Goal: Task Accomplishment & Management: Use online tool/utility

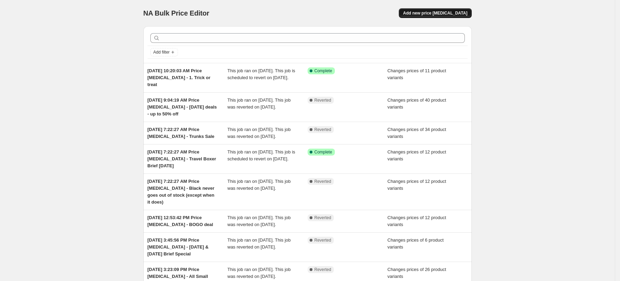
click at [439, 11] on span "Add new price [MEDICAL_DATA]" at bounding box center [435, 13] width 64 height 6
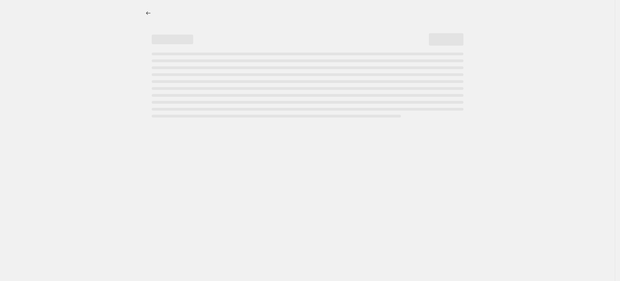
select select "percentage"
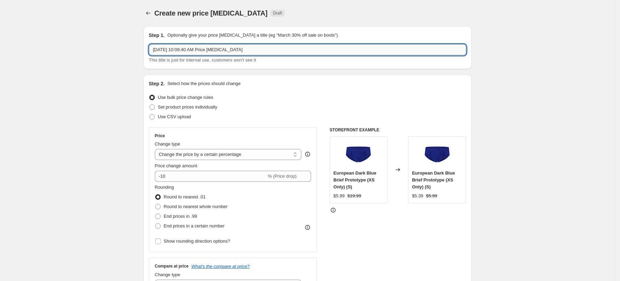
click at [268, 51] on input "[DATE] 10:09:40 AM Price [MEDICAL_DATA]" at bounding box center [307, 49] width 317 height 11
type input "[DATE] 10:09:40 AM Price [MEDICAL_DATA] - 2. Trick or Treat"
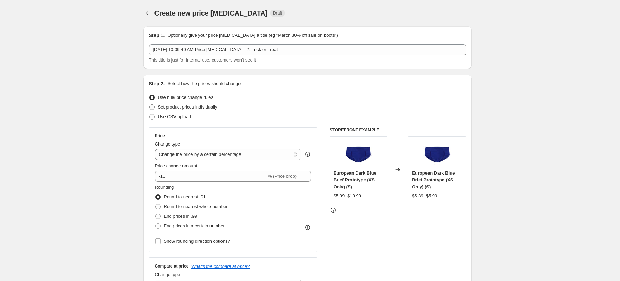
click at [187, 109] on span "Set product prices individually" at bounding box center [187, 106] width 59 height 5
click at [150, 105] on input "Set product prices individually" at bounding box center [149, 104] width 0 height 0
radio input "true"
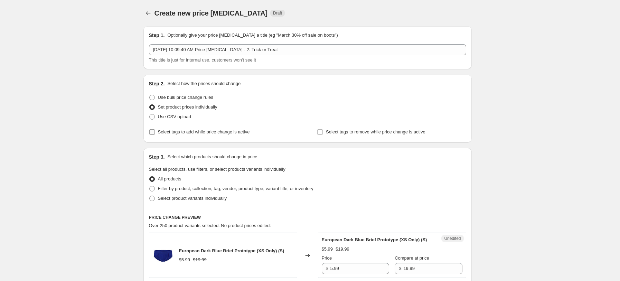
click at [188, 132] on span "Select tags to add while price change is active" at bounding box center [204, 131] width 92 height 5
click at [155, 132] on input "Select tags to add while price change is active" at bounding box center [152, 132] width 6 height 6
checkbox input "true"
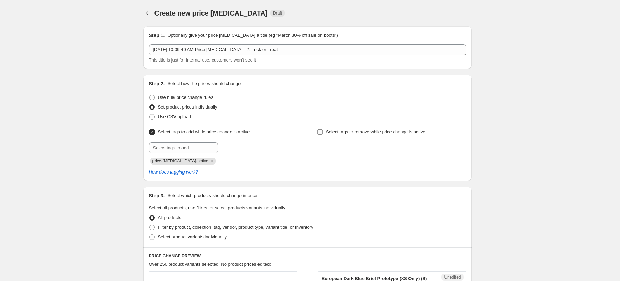
click at [375, 129] on span "Select tags to remove while price change is active" at bounding box center [376, 132] width 100 height 7
click at [323, 129] on input "Select tags to remove while price change is active" at bounding box center [320, 132] width 6 height 6
checkbox input "true"
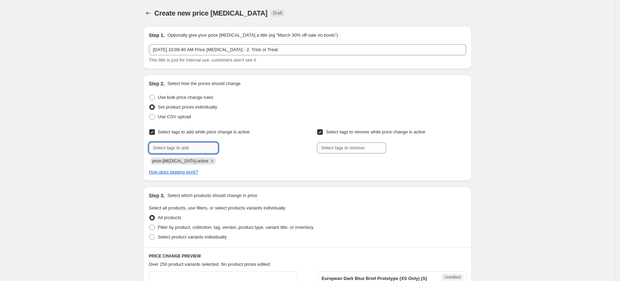
click at [176, 148] on input "text" at bounding box center [183, 147] width 69 height 11
type input "dc"
click at [235, 152] on div "dc Add dc" at bounding box center [223, 147] width 149 height 11
click at [242, 146] on button "Add dc" at bounding box center [231, 147] width 22 height 10
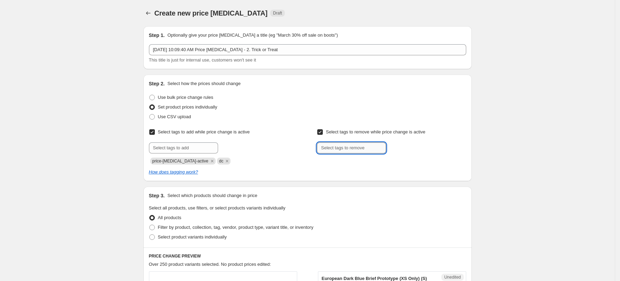
click at [353, 149] on input "text" at bounding box center [351, 147] width 69 height 11
type input "dc"
click at [399, 147] on b "Add" at bounding box center [396, 147] width 8 height 5
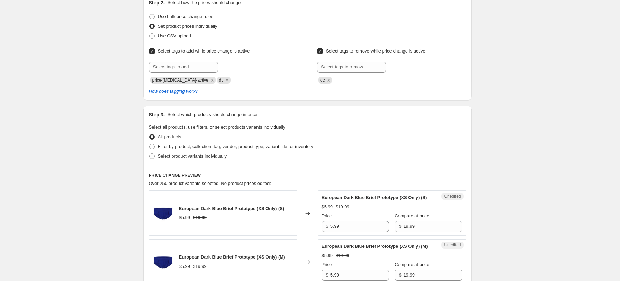
scroll to position [92, 0]
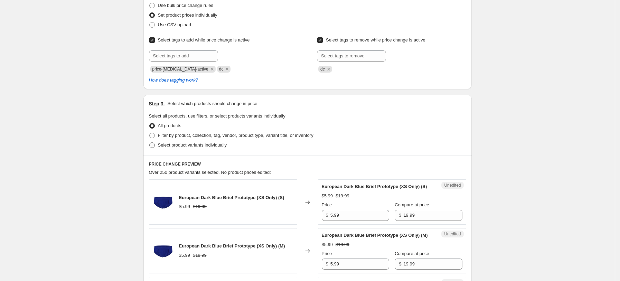
click at [181, 147] on span "Select product variants individually" at bounding box center [192, 144] width 69 height 5
click at [150, 143] on input "Select product variants individually" at bounding box center [149, 142] width 0 height 0
radio input "true"
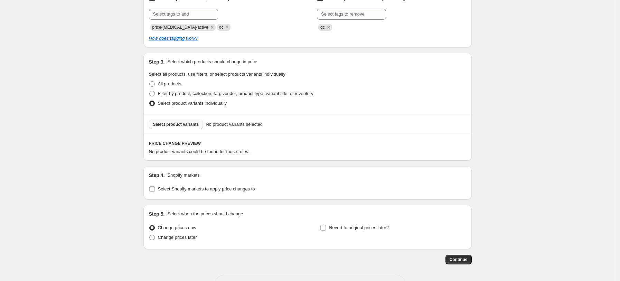
scroll to position [138, 0]
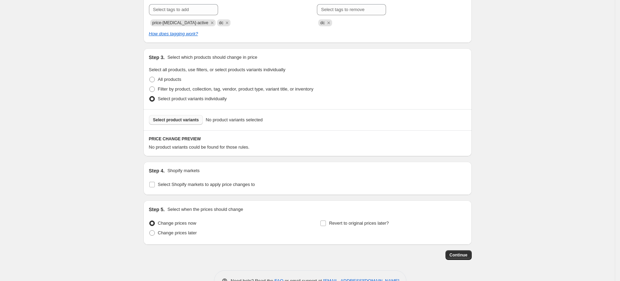
click at [167, 124] on button "Select product variants" at bounding box center [176, 120] width 54 height 10
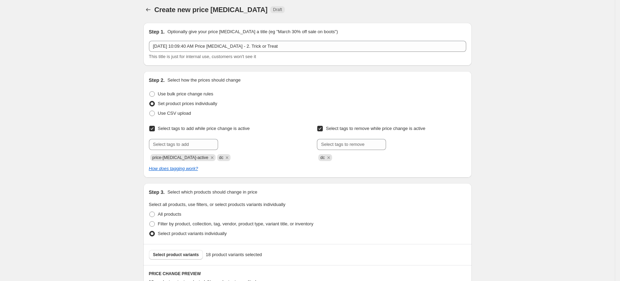
scroll to position [0, 0]
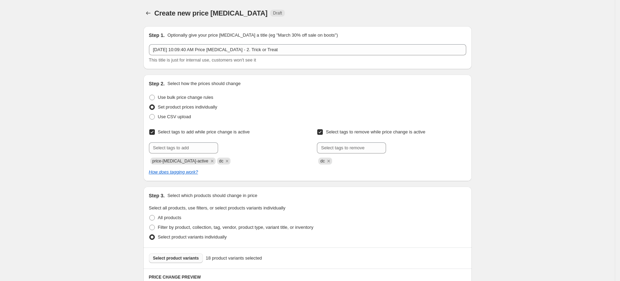
click at [183, 257] on span "Select product variants" at bounding box center [176, 259] width 46 height 6
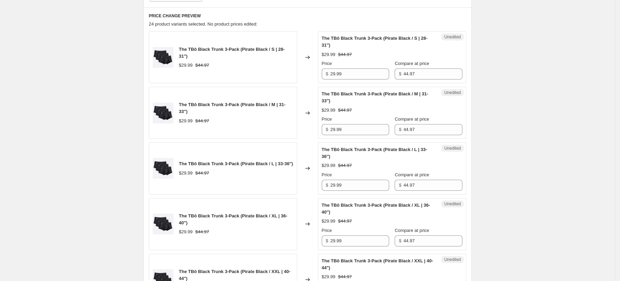
scroll to position [230, 0]
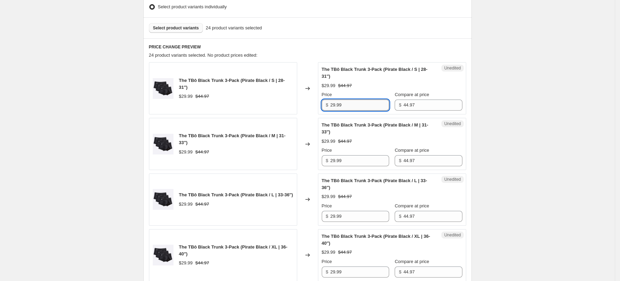
click at [336, 103] on input "29.99" at bounding box center [360, 105] width 59 height 11
type input "28.99"
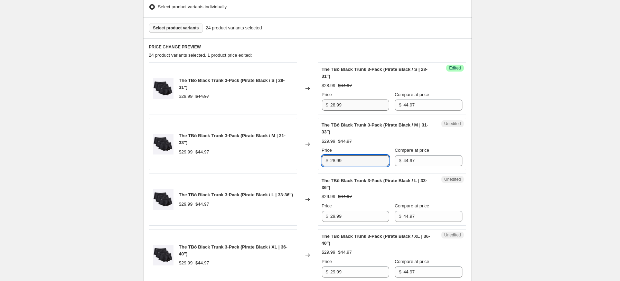
type input "28.99"
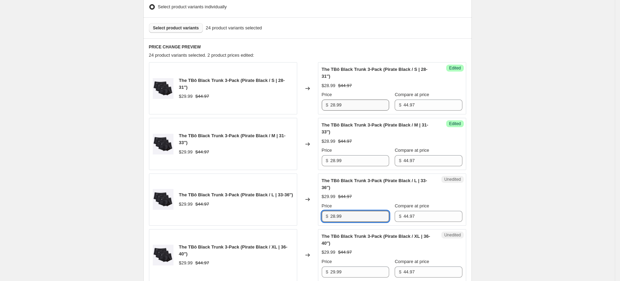
type input "28.99"
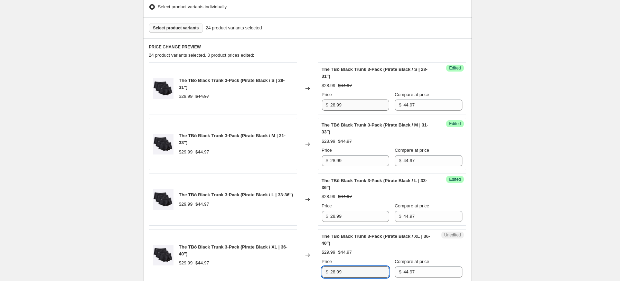
type input "28.99"
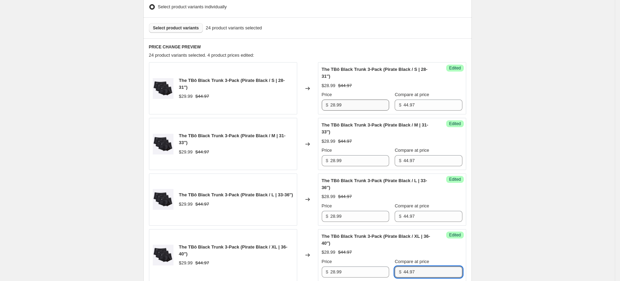
scroll to position [417, 0]
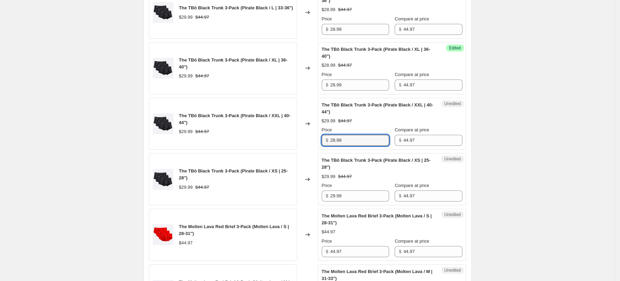
type input "28.99"
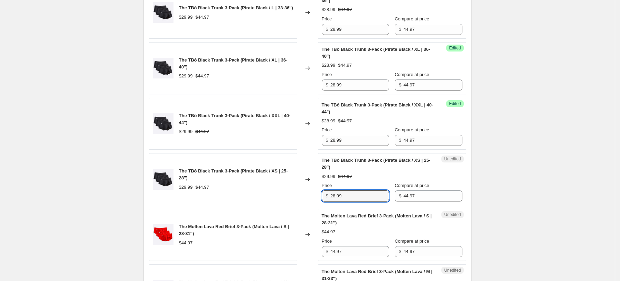
type input "28.99"
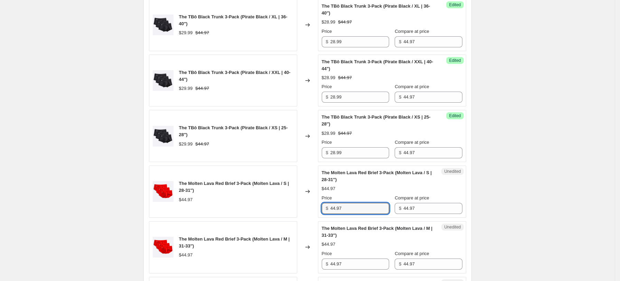
scroll to position [463, 0]
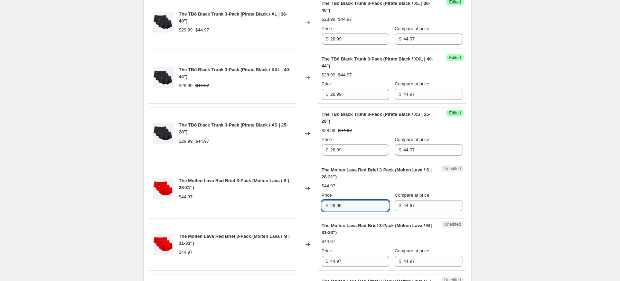
type input "29.99"
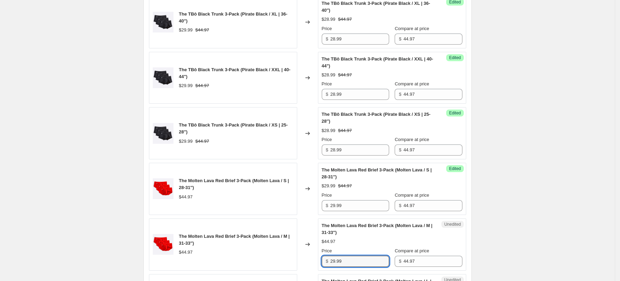
type input "29.99"
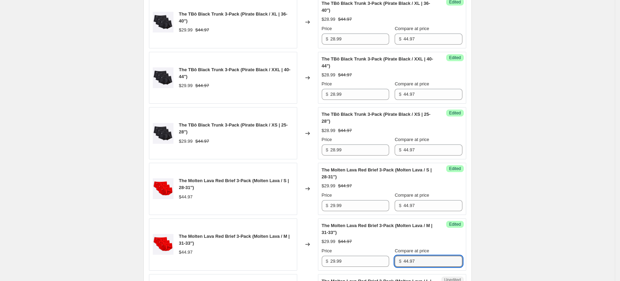
scroll to position [640, 0]
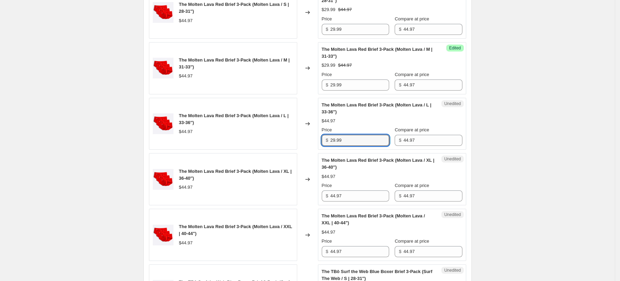
type input "29.99"
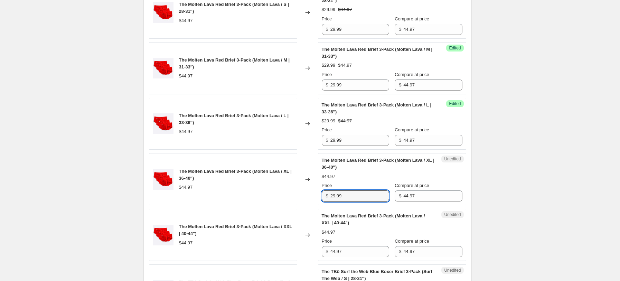
type input "29.99"
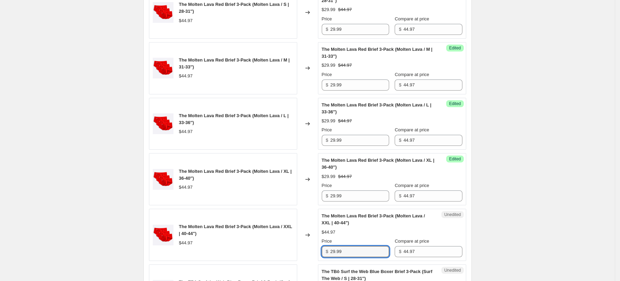
type input "29.99"
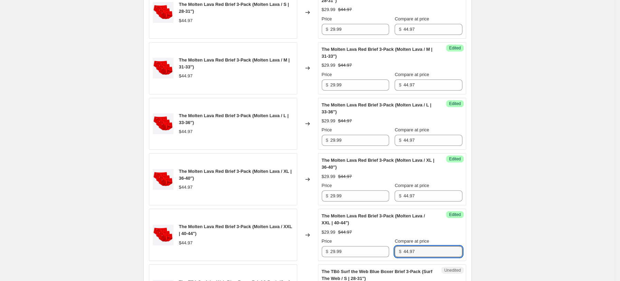
scroll to position [807, 0]
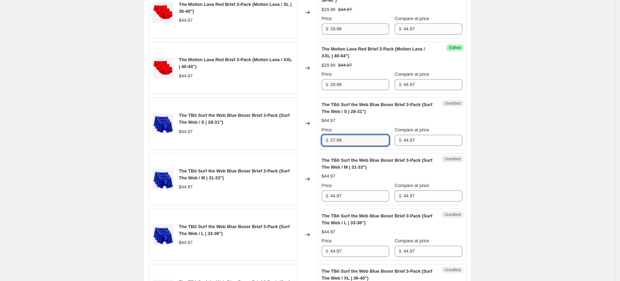
type input "27.99"
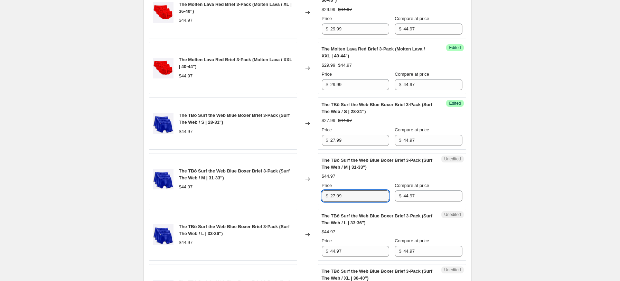
type input "27.99"
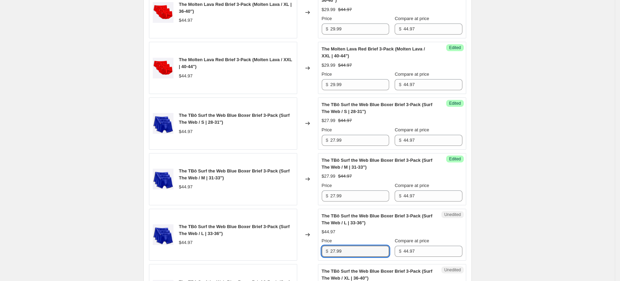
type input "27.99"
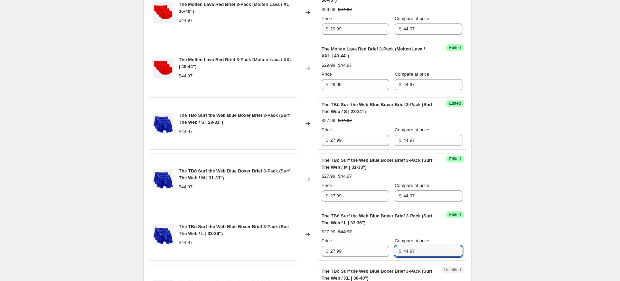
scroll to position [974, 0]
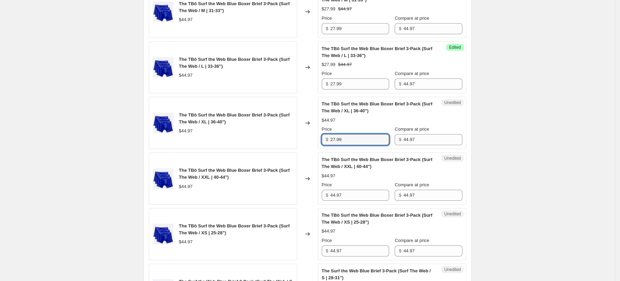
type input "27.99"
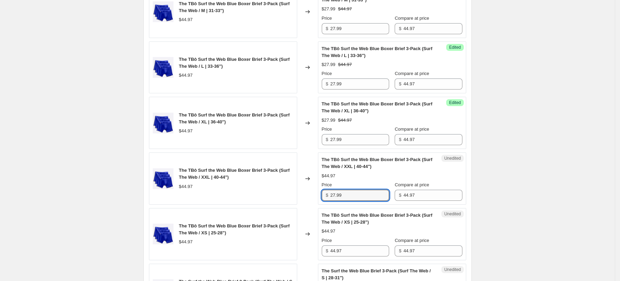
type input "27.99"
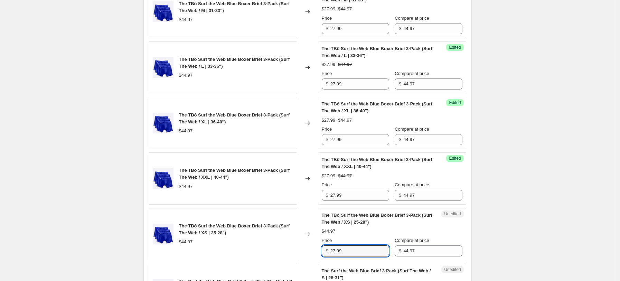
type input "27.99"
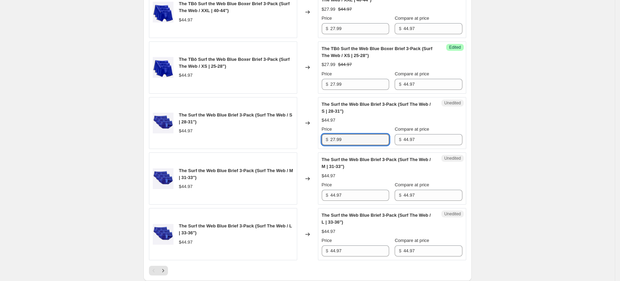
type input "27.99"
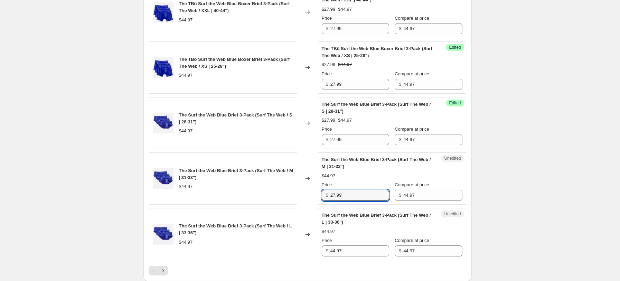
type input "27.99"
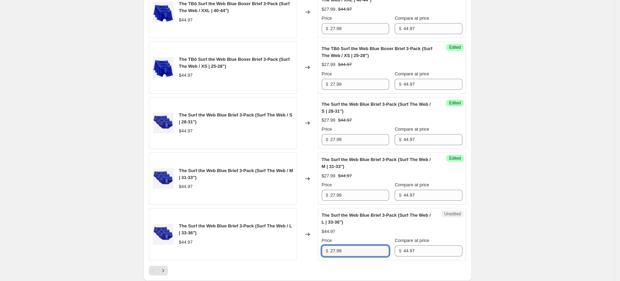
type input "27.99"
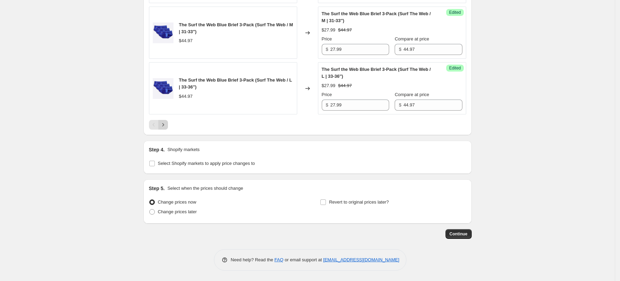
click at [167, 127] on icon "Next" at bounding box center [163, 124] width 7 height 7
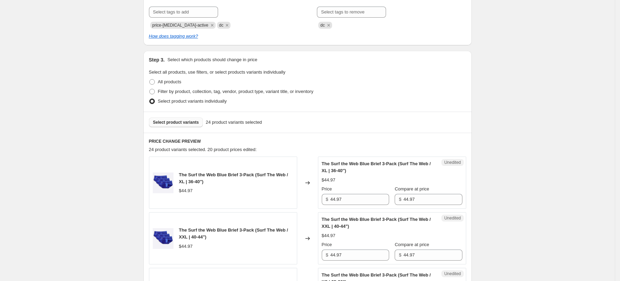
scroll to position [120, 0]
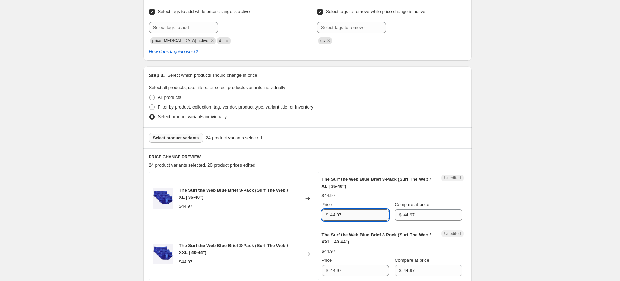
click at [361, 214] on input "44.97" at bounding box center [360, 215] width 59 height 11
type input "4"
type input "27.99"
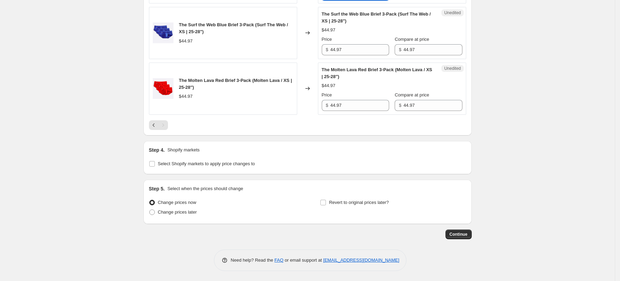
scroll to position [167, 0]
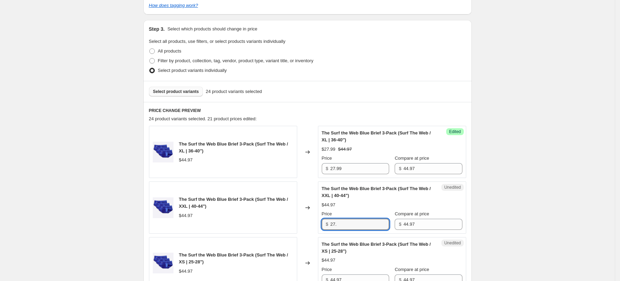
type input "44.97"
click at [361, 163] on input "27.99" at bounding box center [360, 168] width 59 height 11
click at [361, 166] on input "27.99" at bounding box center [360, 168] width 59 height 11
type input "29.99"
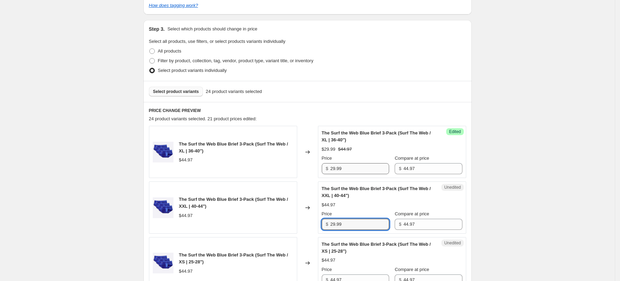
type input "29.99"
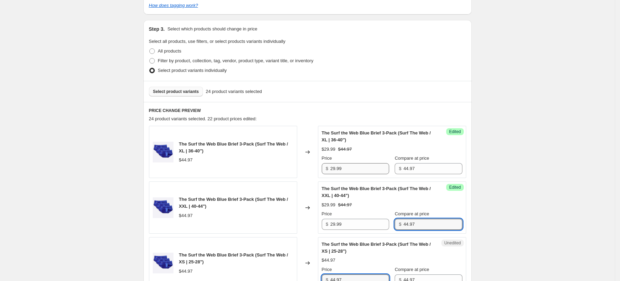
scroll to position [171, 0]
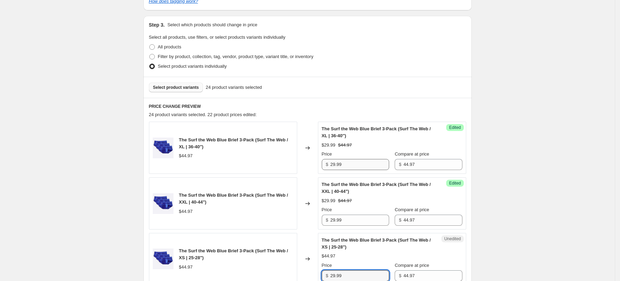
type input "29.99"
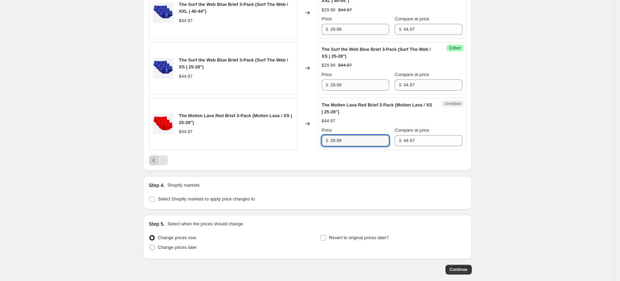
type input "29.99"
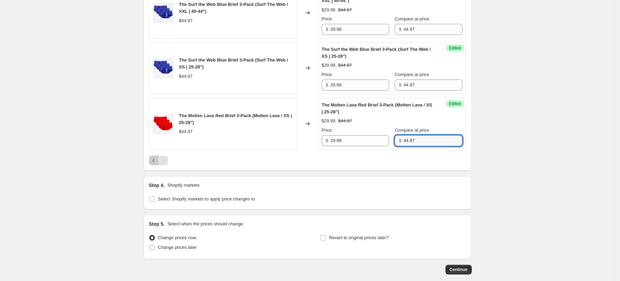
click at [157, 160] on icon "Previous" at bounding box center [153, 160] width 7 height 7
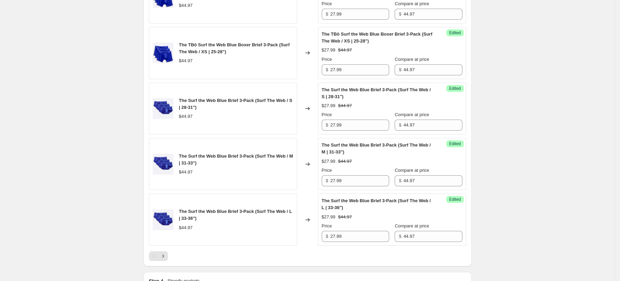
scroll to position [1149, 0]
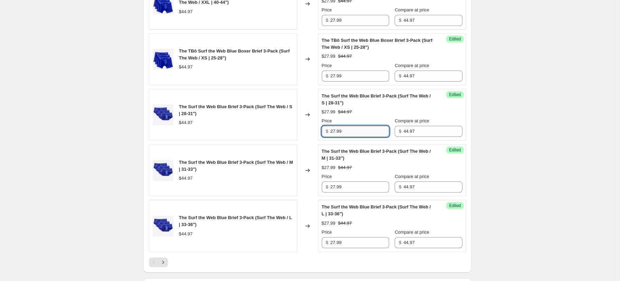
click at [358, 132] on input "27.99" at bounding box center [360, 131] width 59 height 11
type input "29.99"
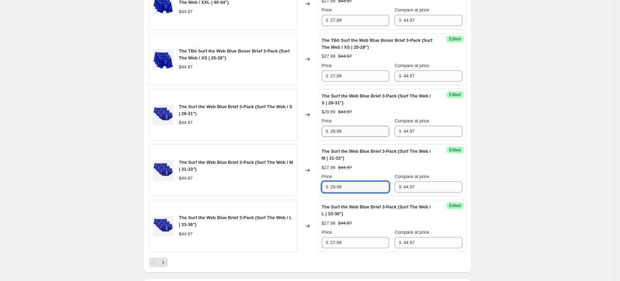
type input "29.99"
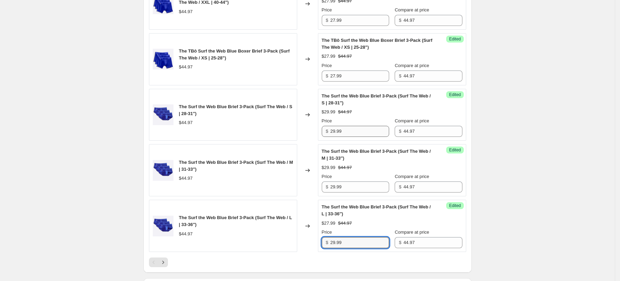
type input "29.99"
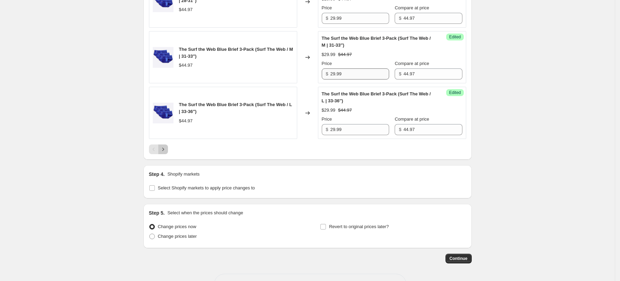
scroll to position [1288, 0]
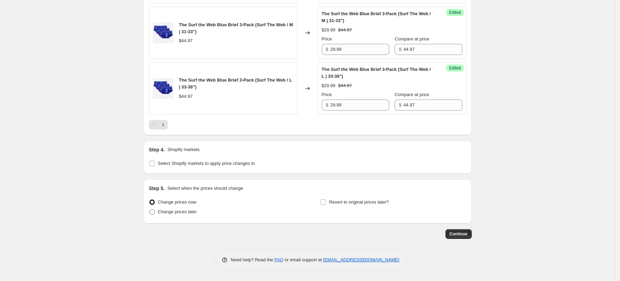
click at [165, 216] on label "Change prices later" at bounding box center [173, 212] width 48 height 10
click at [150, 210] on input "Change prices later" at bounding box center [149, 209] width 0 height 0
radio input "true"
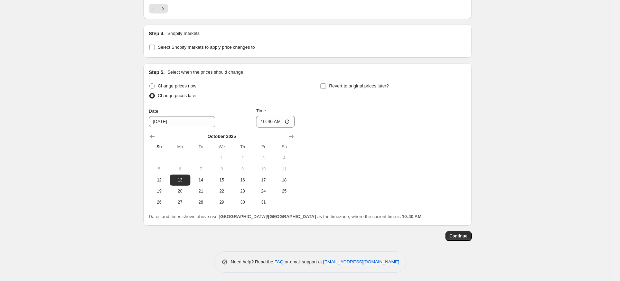
scroll to position [1406, 0]
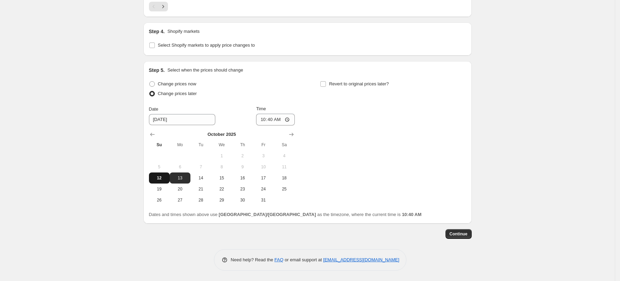
click at [159, 179] on span "12" at bounding box center [159, 178] width 15 height 6
type input "[DATE]"
click at [266, 120] on input "10:40" at bounding box center [275, 120] width 39 height 12
type input "16:00"
click at [352, 84] on span "Revert to original prices later?" at bounding box center [359, 83] width 60 height 5
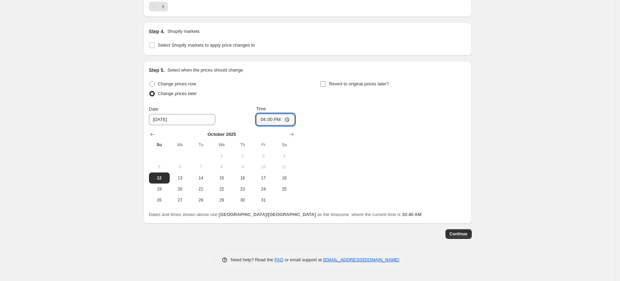
click at [326, 84] on input "Revert to original prices later?" at bounding box center [324, 84] width 6 height 6
checkbox input "true"
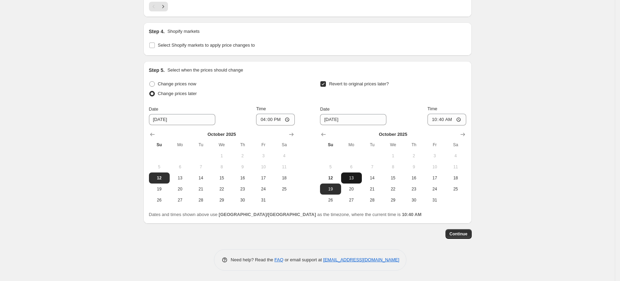
click at [354, 179] on span "13" at bounding box center [351, 178] width 15 height 6
type input "[DATE]"
click at [436, 120] on input "10:40" at bounding box center [447, 120] width 39 height 12
type input "16:00"
click at [468, 233] on span "Continue" at bounding box center [459, 234] width 18 height 6
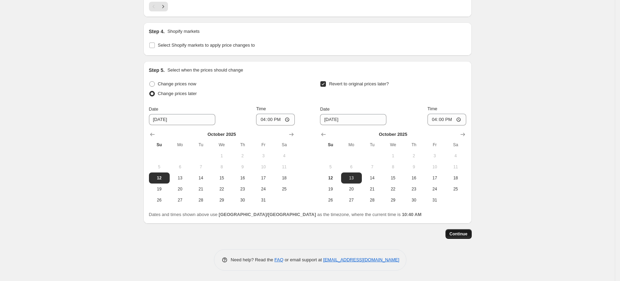
scroll to position [0, 0]
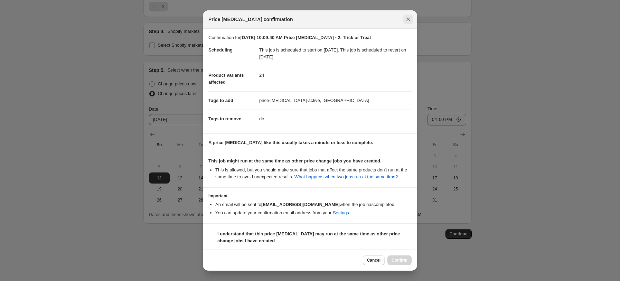
click at [410, 19] on icon "Close" at bounding box center [408, 19] width 7 height 7
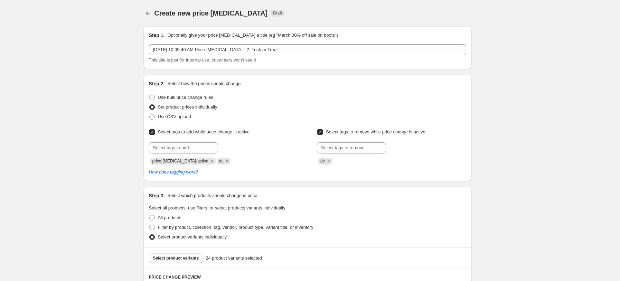
scroll to position [1406, 0]
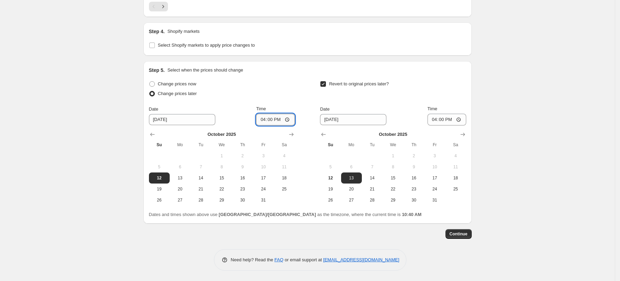
click at [267, 119] on input "16:00" at bounding box center [275, 120] width 39 height 12
click at [264, 121] on input "17:00" at bounding box center [275, 120] width 39 height 12
type input "16:30"
click at [438, 121] on input "16:00" at bounding box center [447, 120] width 39 height 12
type input "16:30"
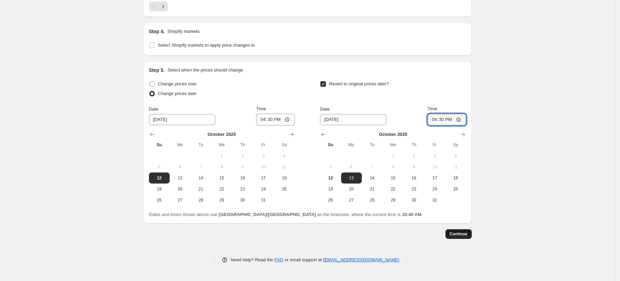
click at [454, 239] on button "Continue" at bounding box center [459, 234] width 26 height 10
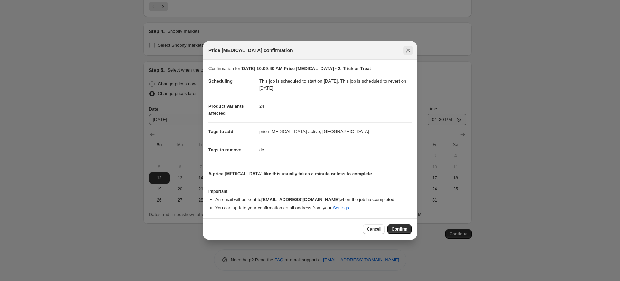
click at [408, 51] on icon "Close" at bounding box center [409, 51] width 4 height 4
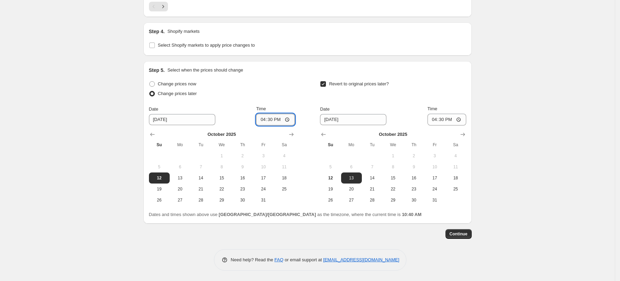
click at [267, 121] on input "16:30" at bounding box center [275, 120] width 39 height 12
type input "15:00"
click at [435, 124] on input "16:30" at bounding box center [447, 120] width 39 height 12
type input "15:00"
click at [453, 235] on span "Continue" at bounding box center [459, 234] width 18 height 6
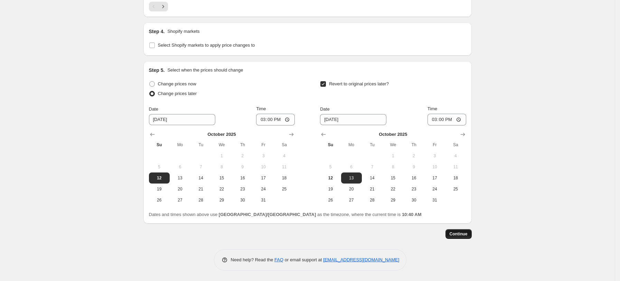
scroll to position [0, 0]
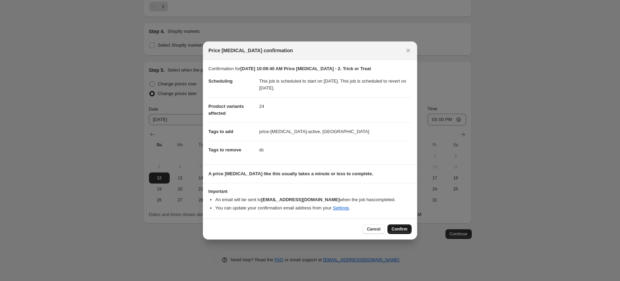
click at [405, 231] on span "Confirm" at bounding box center [400, 230] width 16 height 6
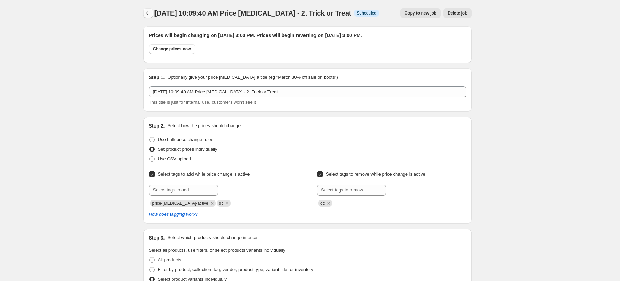
click at [146, 10] on button "Price change jobs" at bounding box center [149, 13] width 10 height 10
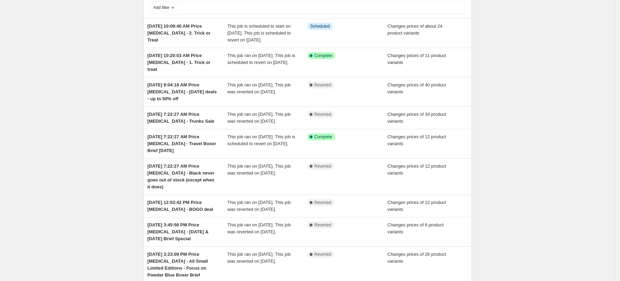
scroll to position [46, 0]
